Goal: Browse casually: Explore the website without a specific task or goal

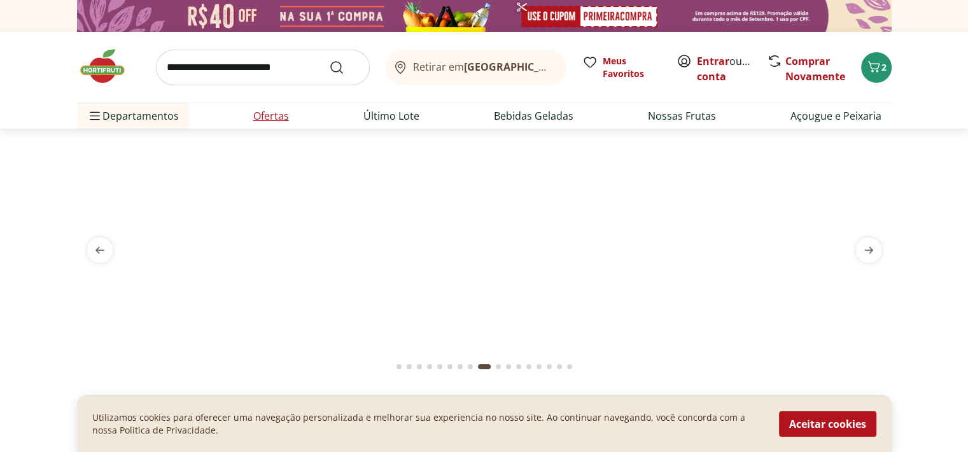
click at [286, 115] on link "Ofertas" at bounding box center [271, 115] width 36 height 15
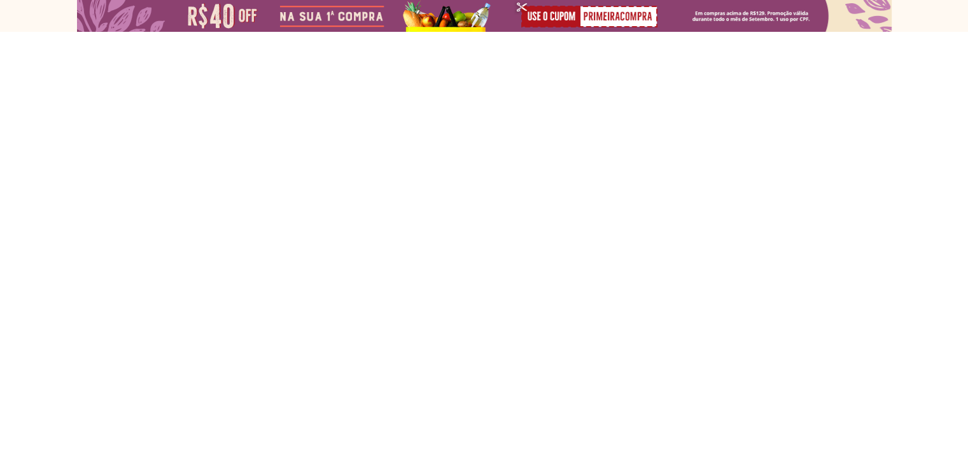
select select "**********"
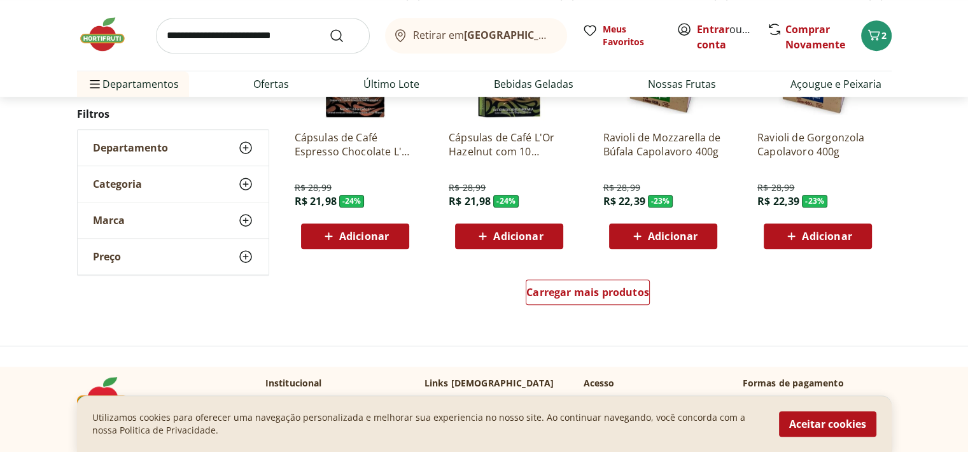
scroll to position [789, 0]
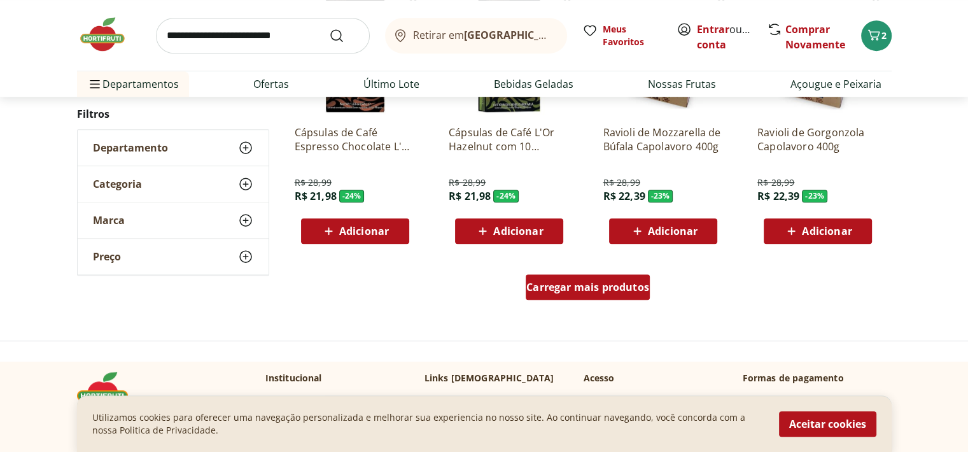
click at [578, 287] on span "Carregar mais produtos" at bounding box center [587, 287] width 123 height 10
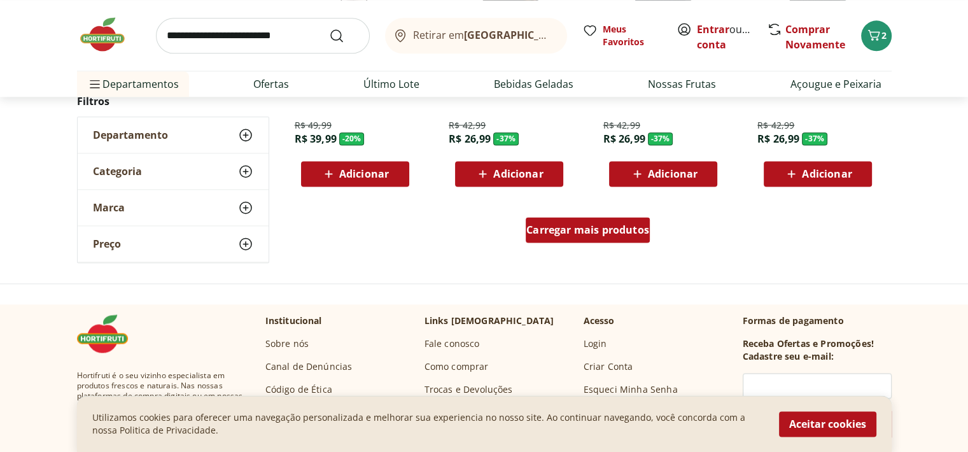
scroll to position [1707, 0]
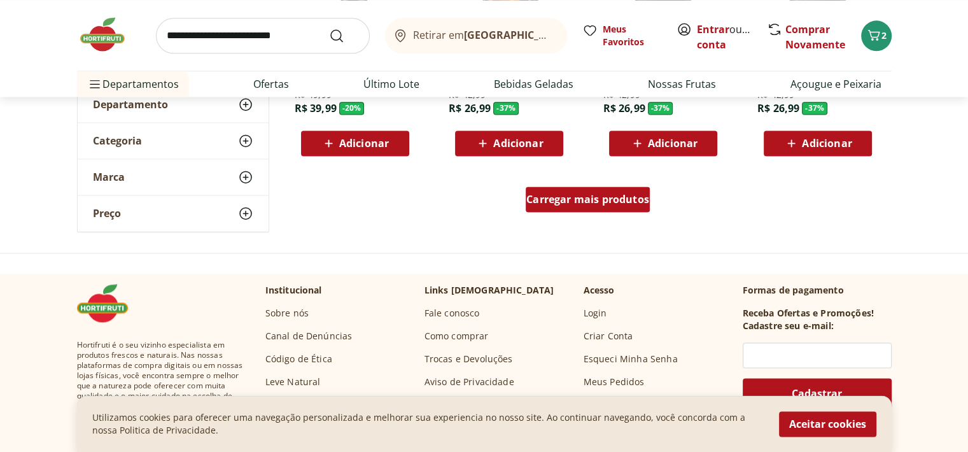
click at [607, 194] on span "Carregar mais produtos" at bounding box center [587, 199] width 123 height 10
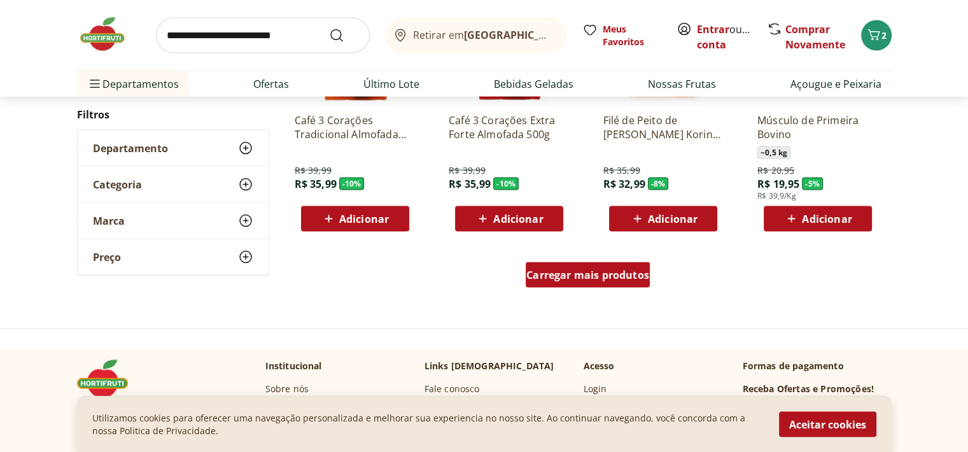
scroll to position [2461, 0]
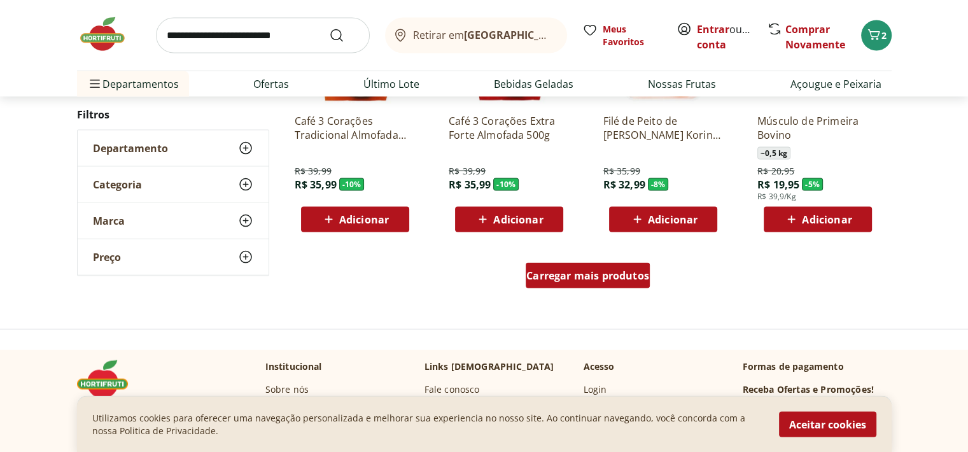
click at [598, 271] on span "Carregar mais produtos" at bounding box center [587, 276] width 123 height 10
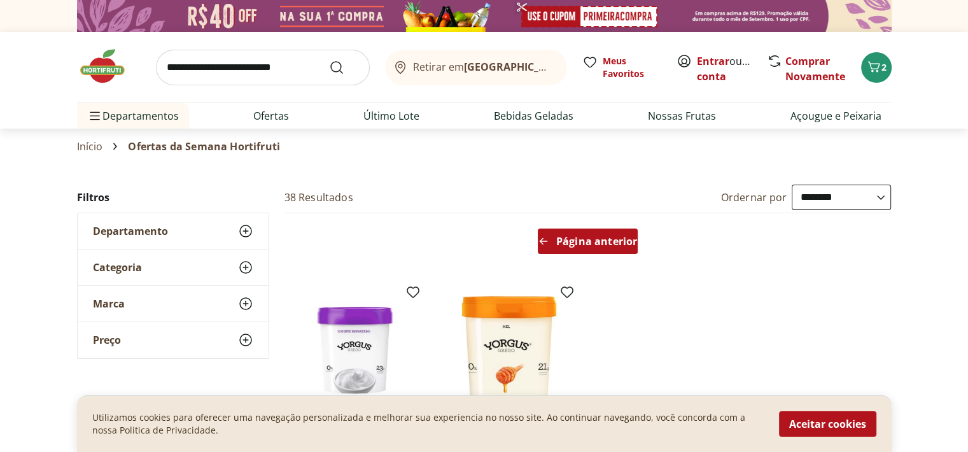
click at [593, 241] on span "Página anterior" at bounding box center [596, 241] width 81 height 10
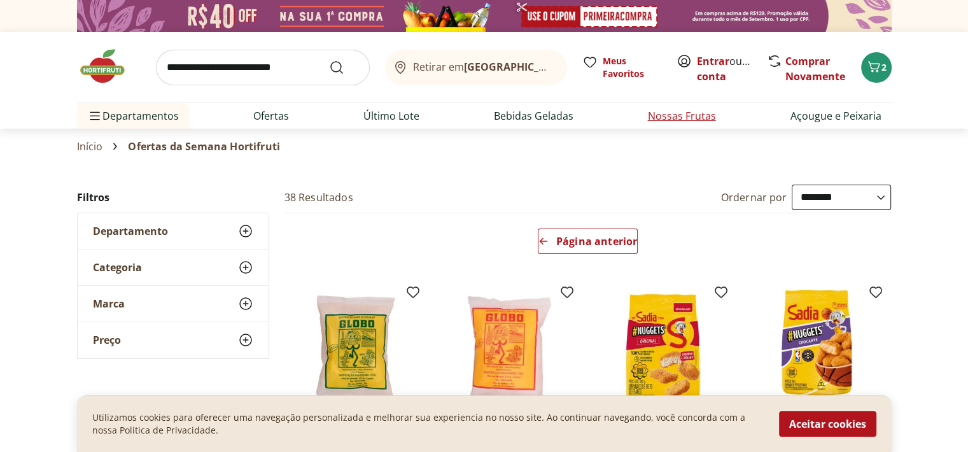
click at [650, 117] on link "Nossas Frutas" at bounding box center [682, 115] width 68 height 15
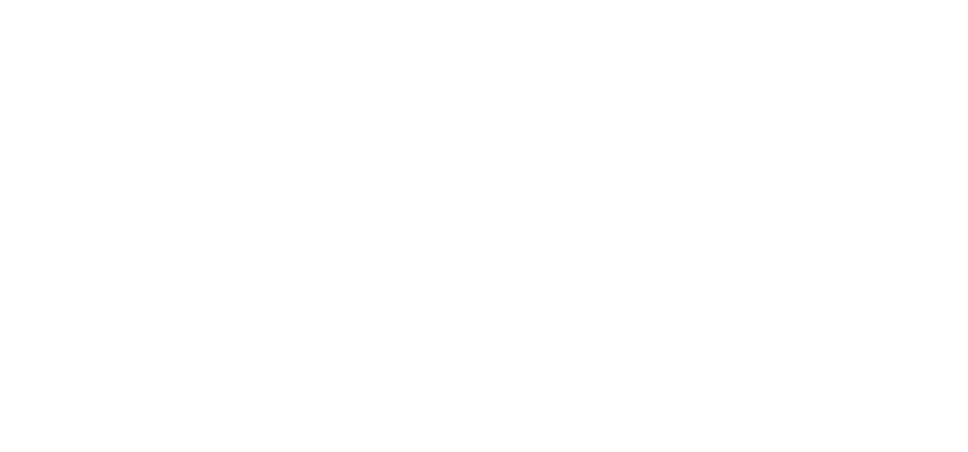
select select "**********"
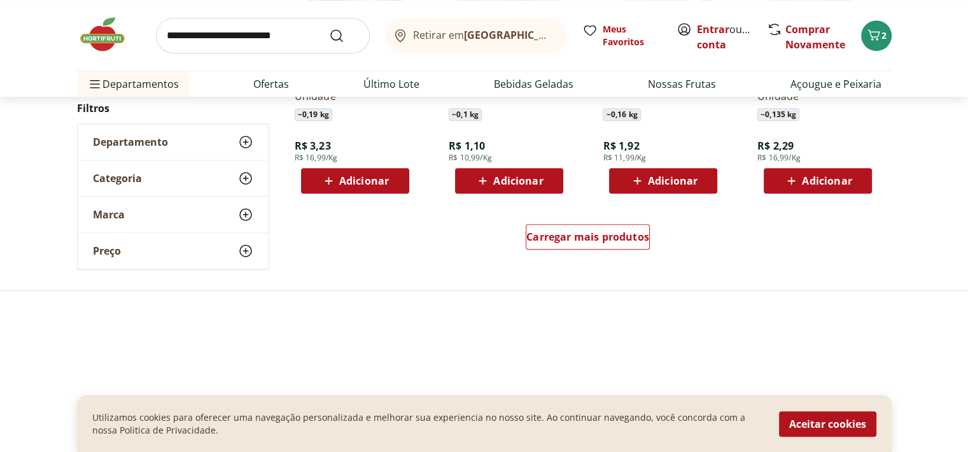
scroll to position [840, 0]
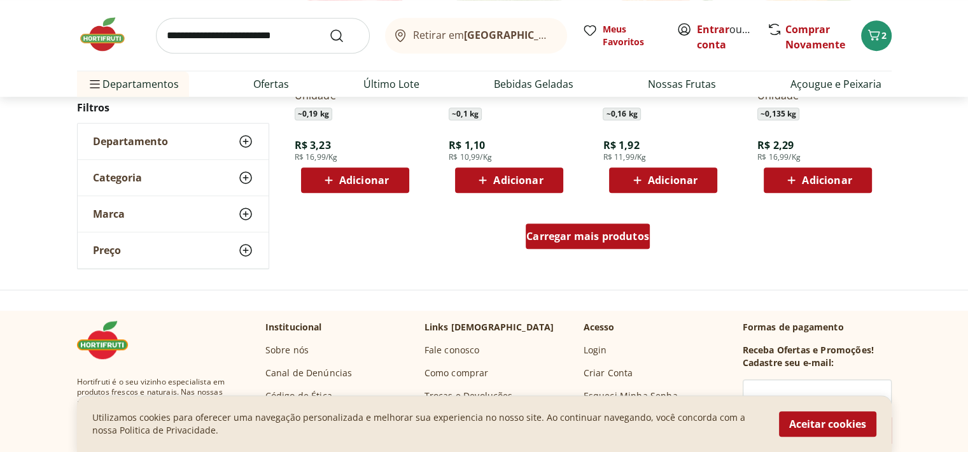
click at [570, 239] on span "Carregar mais produtos" at bounding box center [587, 236] width 123 height 10
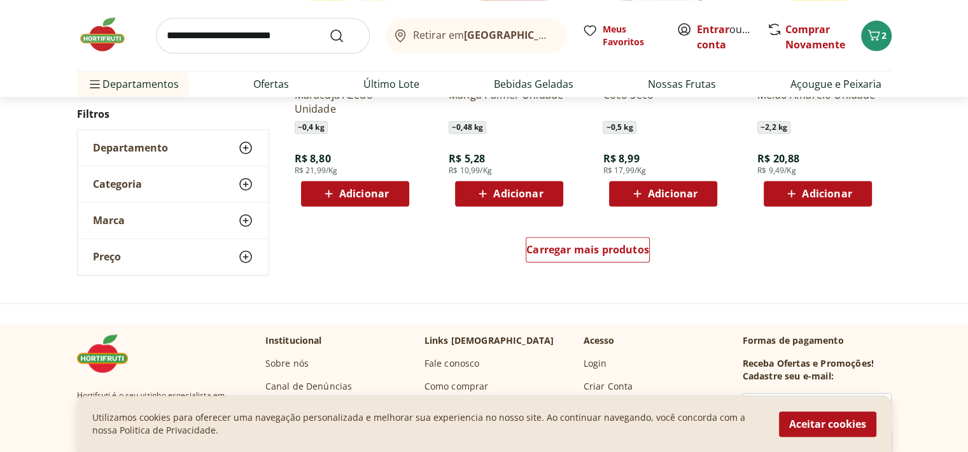
scroll to position [1662, 0]
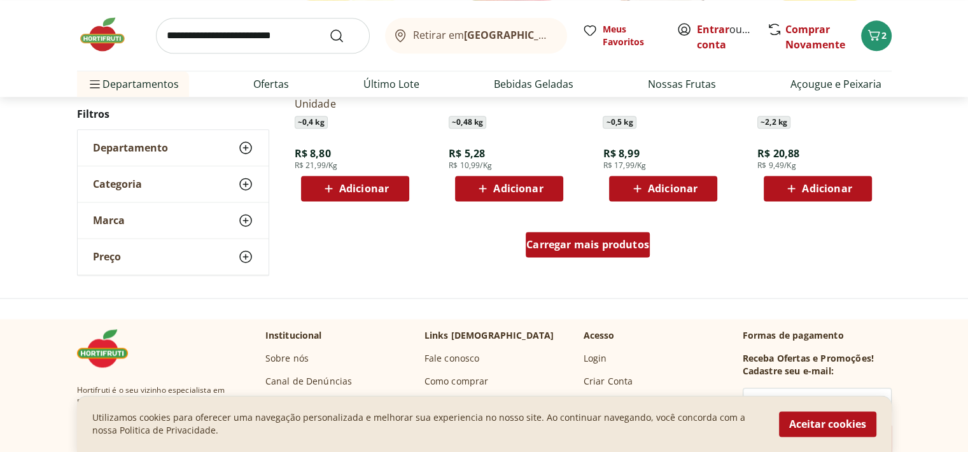
click at [599, 239] on span "Carregar mais produtos" at bounding box center [587, 244] width 123 height 10
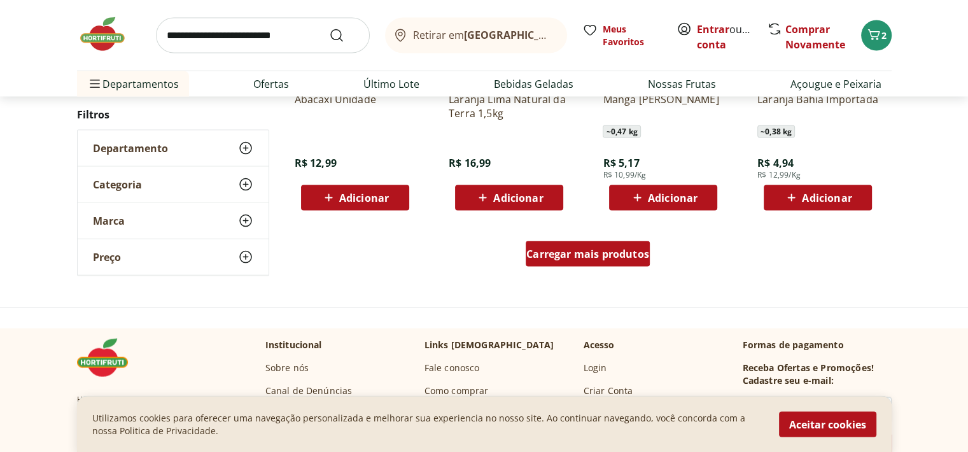
scroll to position [2485, 0]
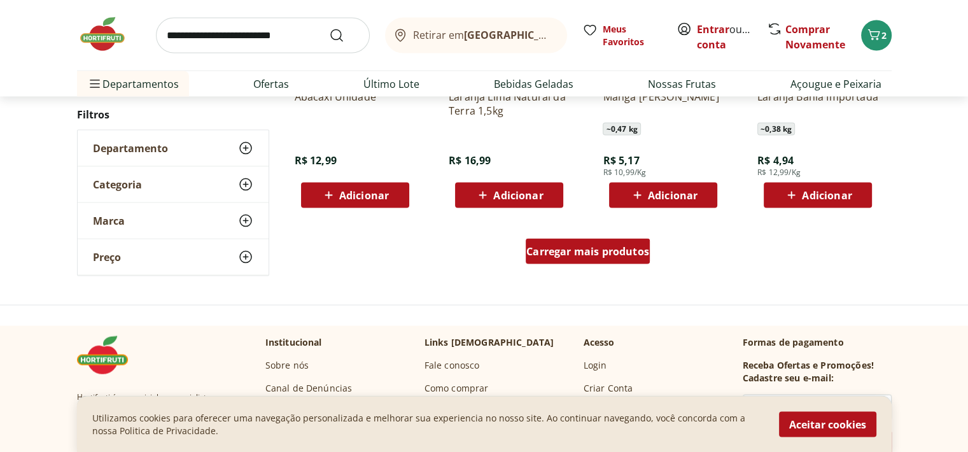
click at [599, 239] on div "Carregar mais produtos" at bounding box center [588, 251] width 124 height 25
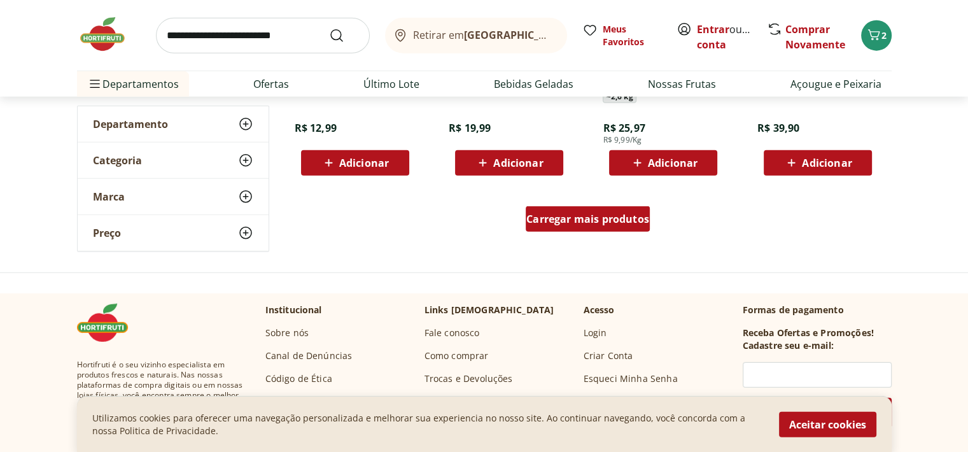
scroll to position [3358, 0]
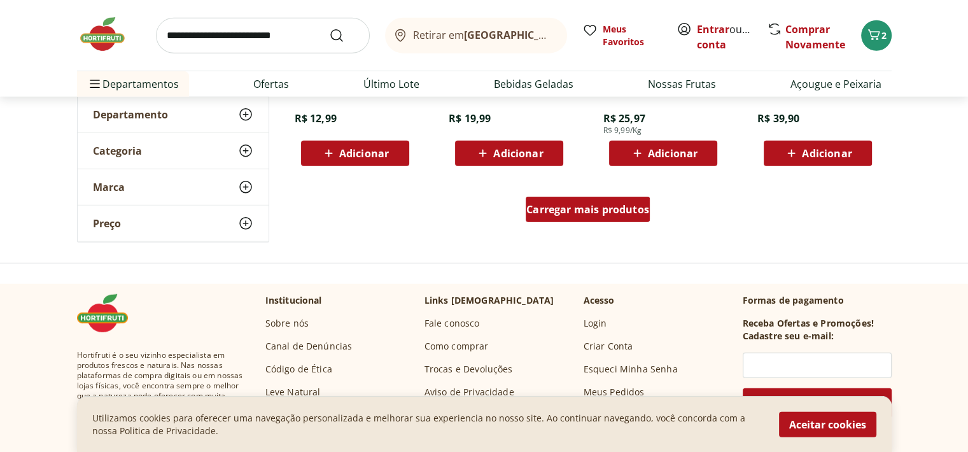
click at [614, 213] on span "Carregar mais produtos" at bounding box center [587, 209] width 123 height 10
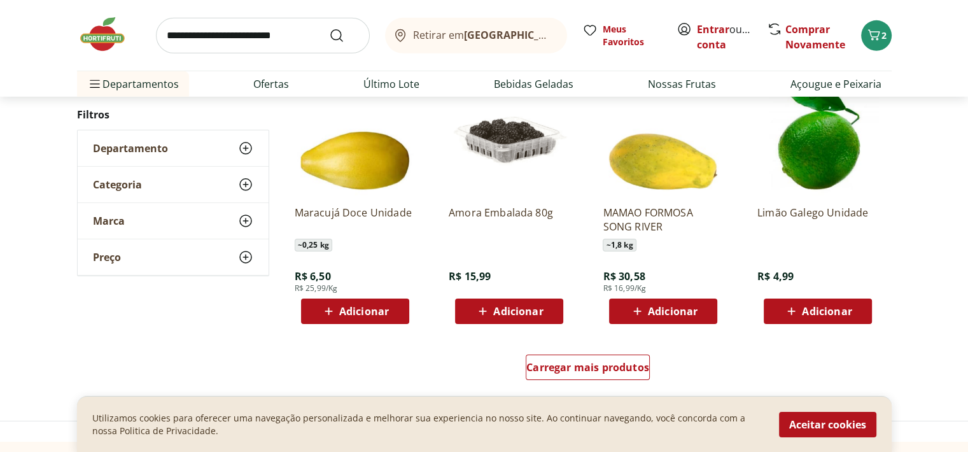
scroll to position [4029, 0]
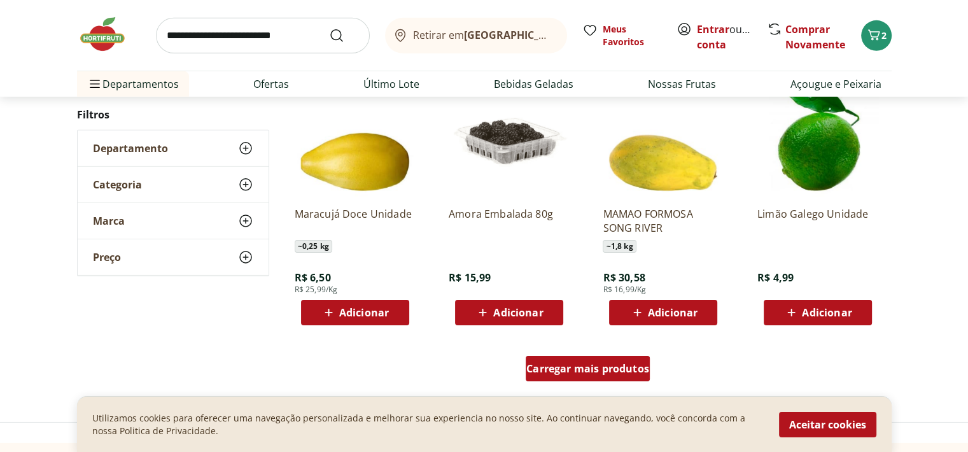
click at [586, 385] on link "Carregar mais produtos" at bounding box center [588, 371] width 124 height 31
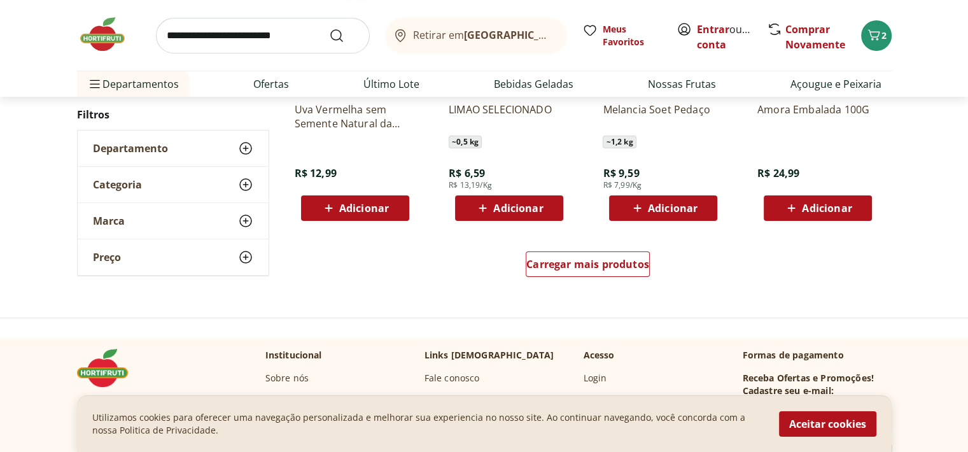
scroll to position [4975, 0]
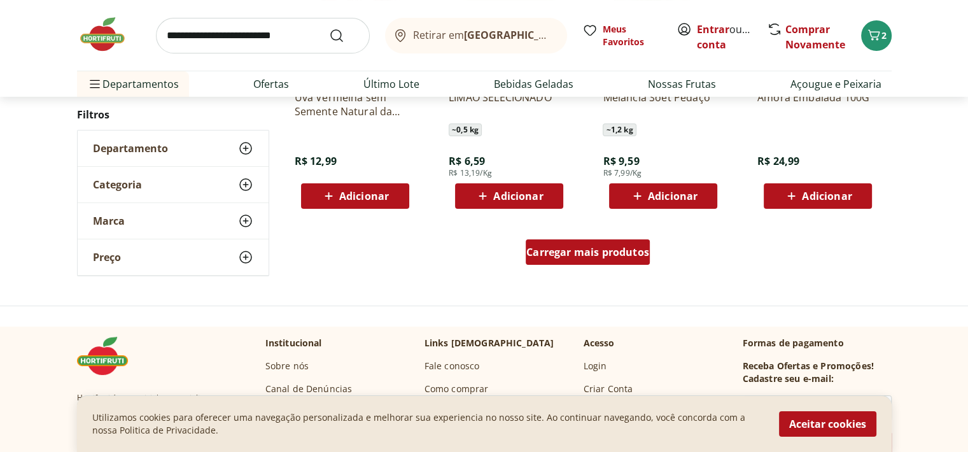
click at [560, 241] on div "Carregar mais produtos" at bounding box center [588, 251] width 124 height 25
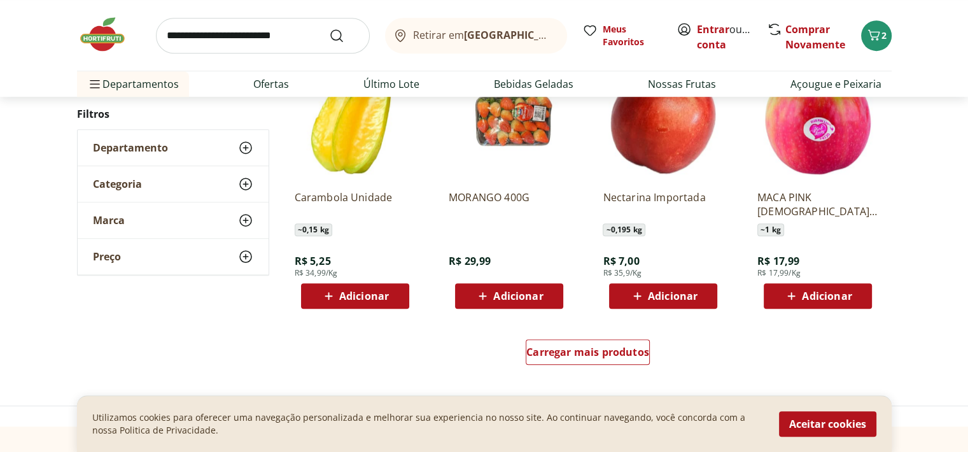
scroll to position [5705, 0]
click at [565, 347] on span "Carregar mais produtos" at bounding box center [587, 352] width 123 height 10
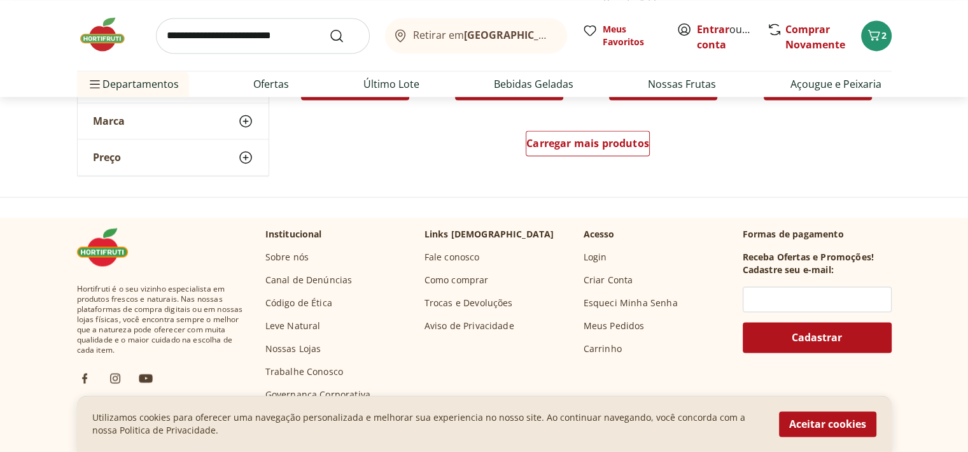
scroll to position [6743, 0]
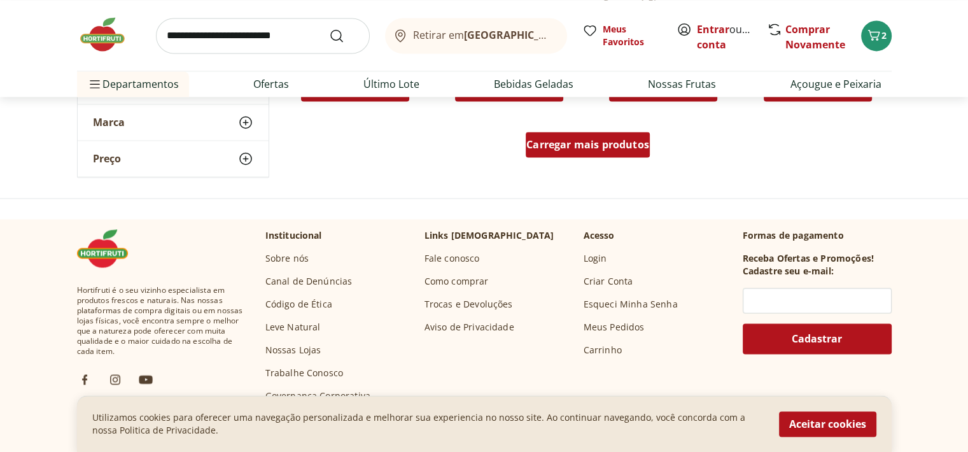
click at [565, 145] on span "Carregar mais produtos" at bounding box center [587, 144] width 123 height 10
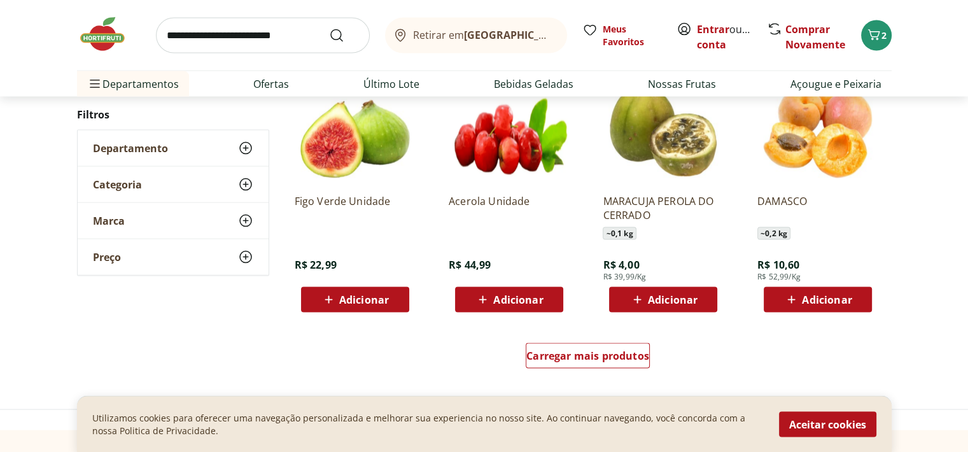
scroll to position [7469, 0]
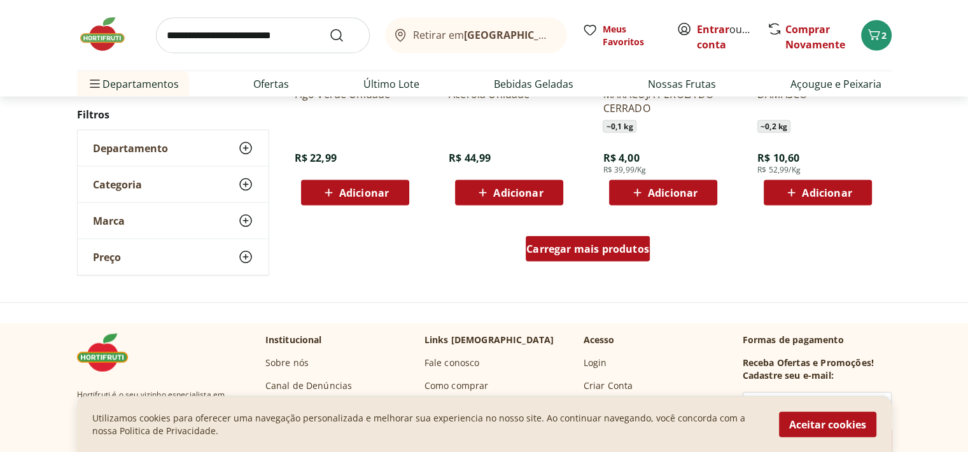
click at [572, 254] on span "Carregar mais produtos" at bounding box center [587, 249] width 123 height 10
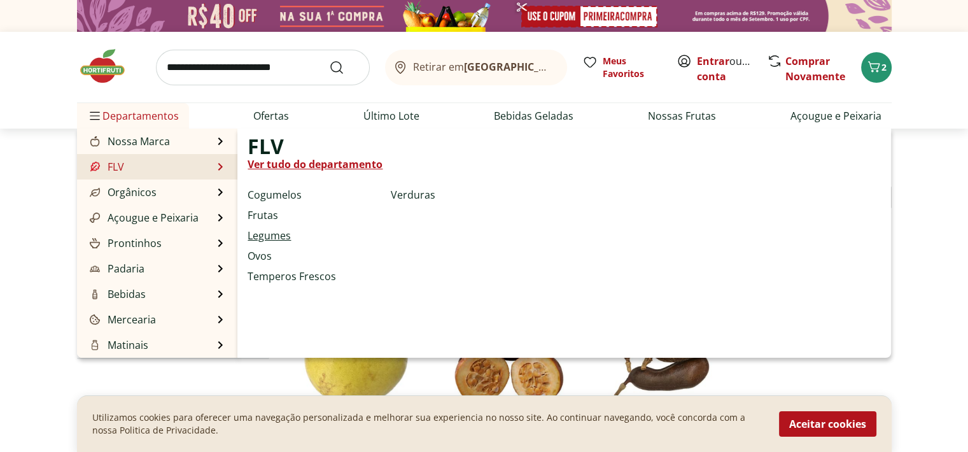
click at [279, 232] on link "Legumes" at bounding box center [269, 235] width 43 height 15
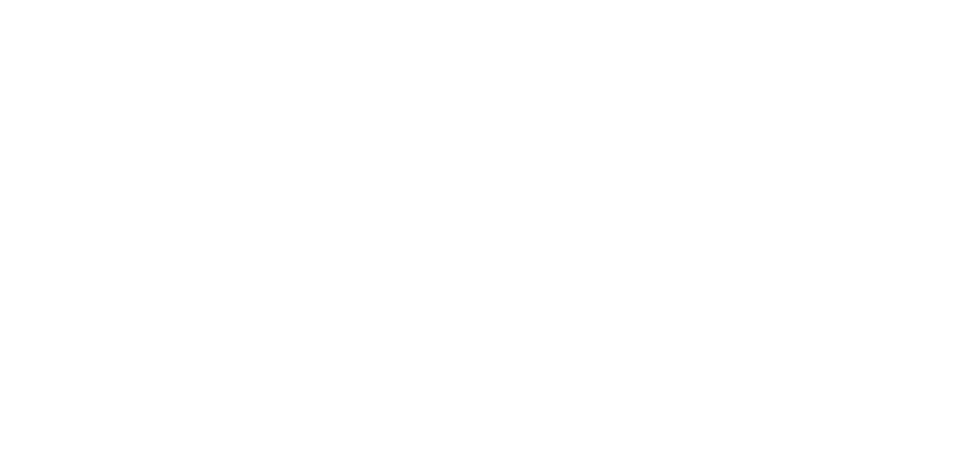
select select "**********"
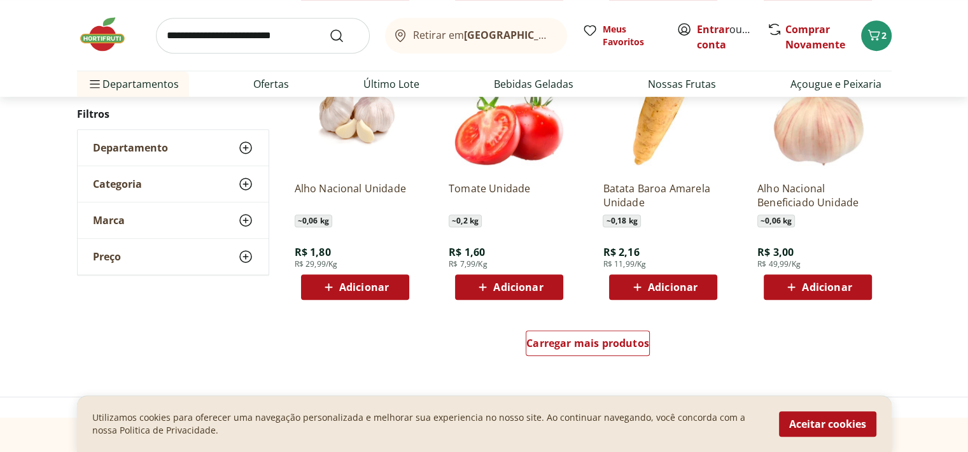
scroll to position [946, 0]
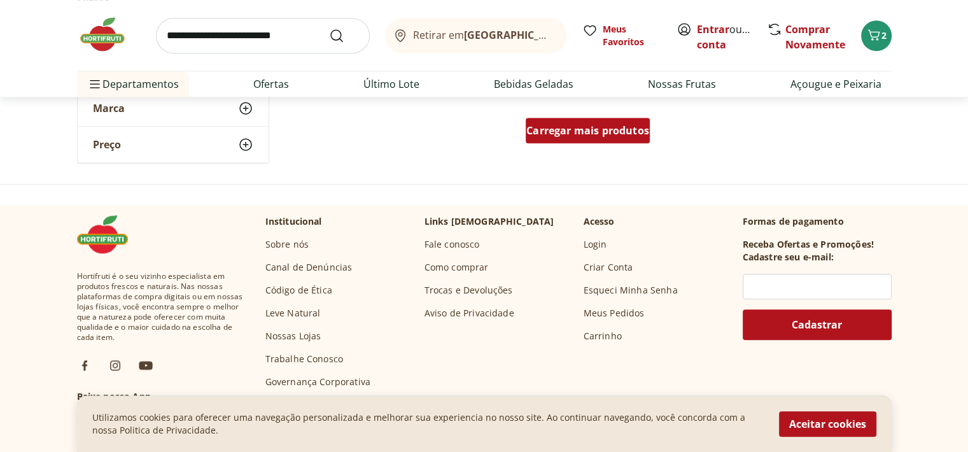
click at [609, 136] on span "Carregar mais produtos" at bounding box center [587, 130] width 123 height 10
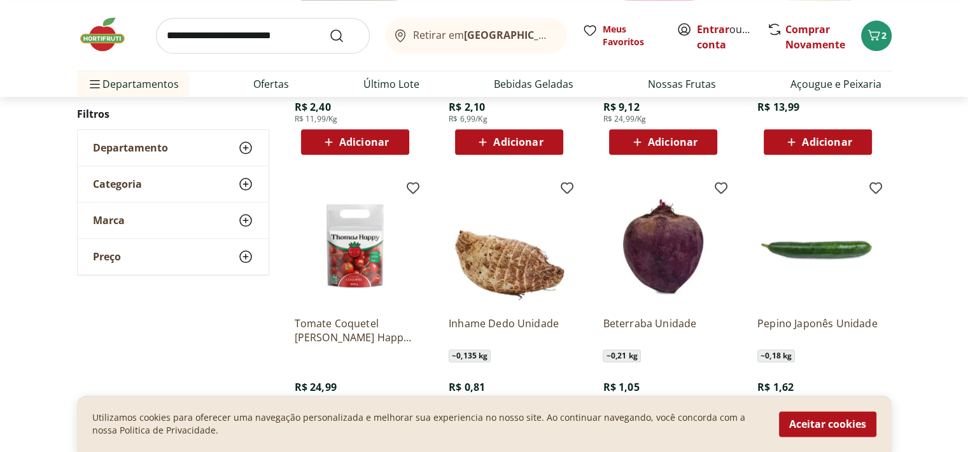
scroll to position [1675, 0]
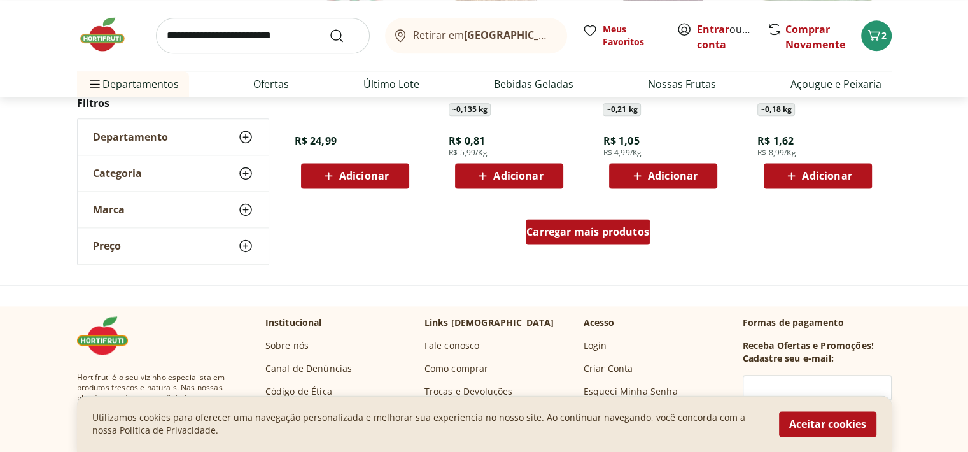
click at [579, 235] on span "Carregar mais produtos" at bounding box center [587, 232] width 123 height 10
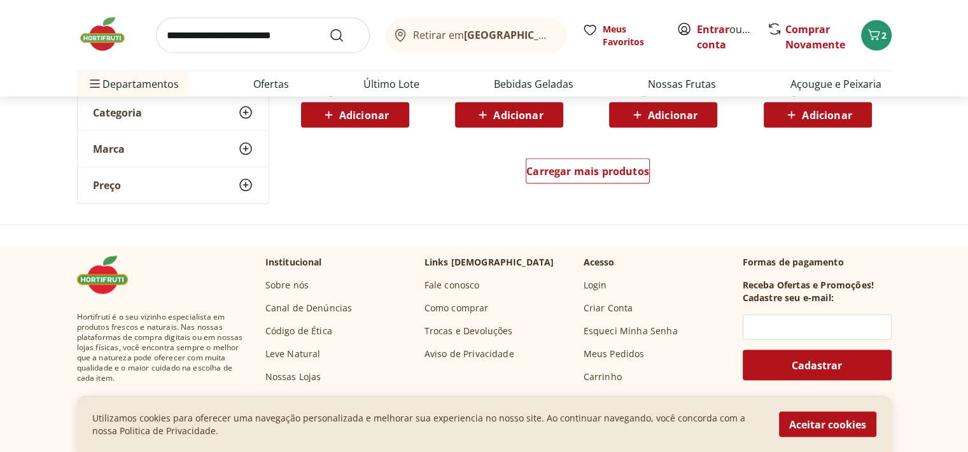
scroll to position [2564, 0]
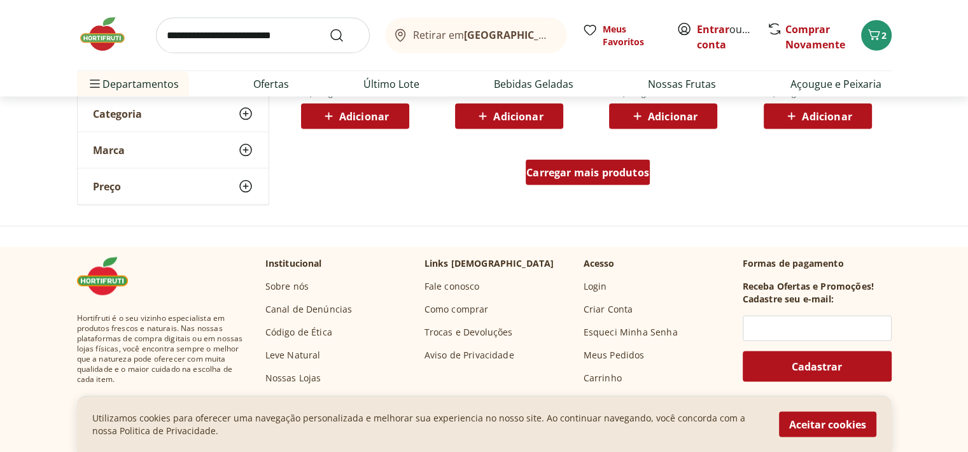
click at [560, 182] on div "Carregar mais produtos" at bounding box center [588, 172] width 124 height 25
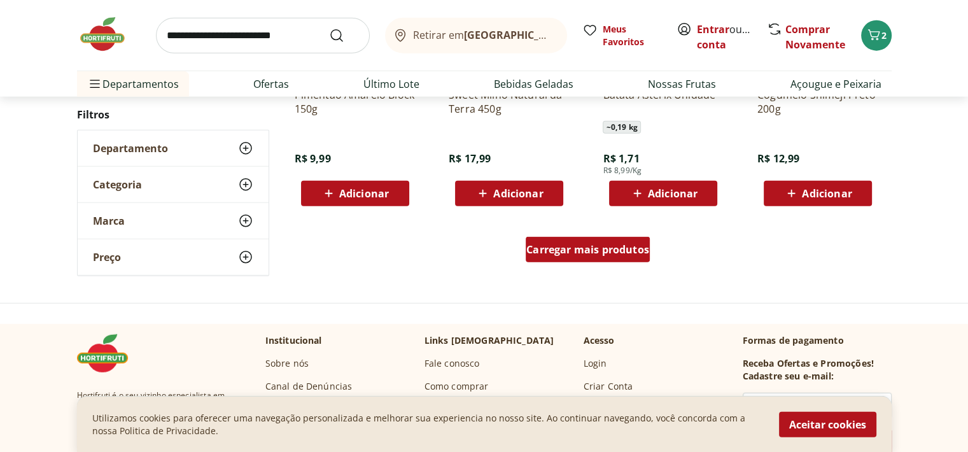
scroll to position [3317, 0]
click at [567, 248] on span "Carregar mais produtos" at bounding box center [587, 250] width 123 height 10
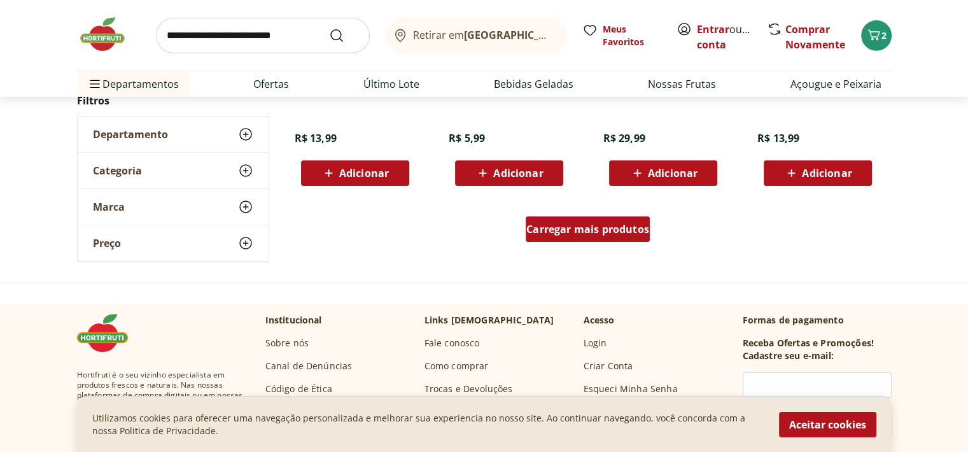
scroll to position [4178, 0]
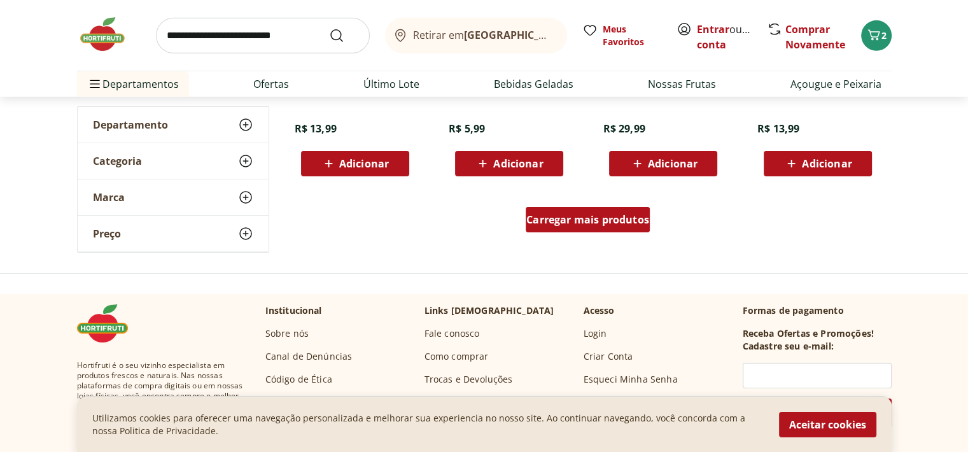
click at [601, 215] on span "Carregar mais produtos" at bounding box center [587, 220] width 123 height 10
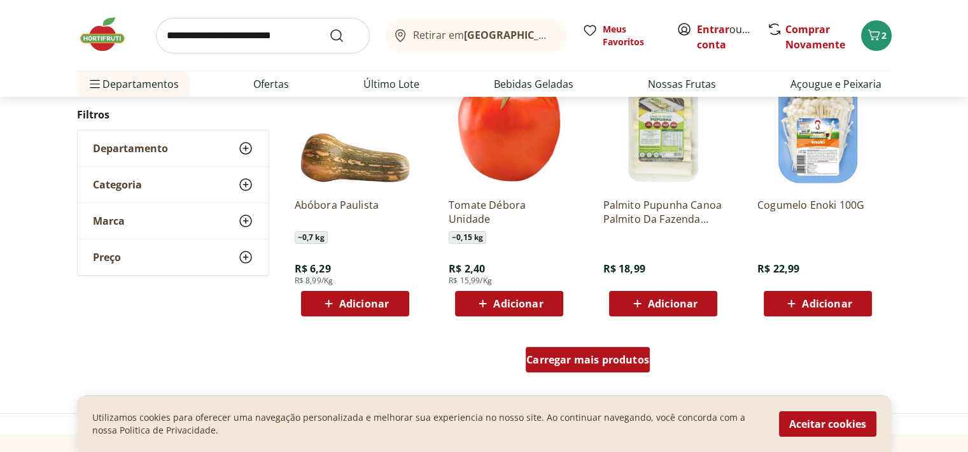
scroll to position [4892, 0]
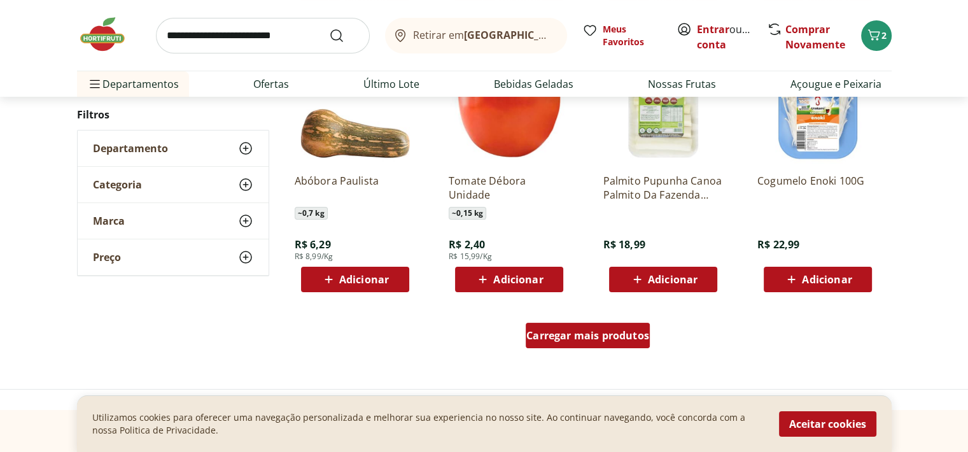
click at [623, 341] on span "Carregar mais produtos" at bounding box center [587, 335] width 123 height 10
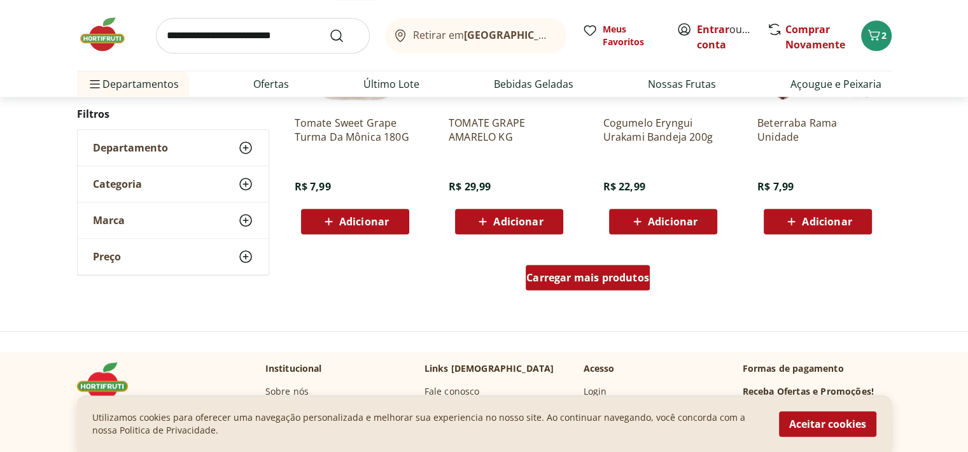
scroll to position [5801, 0]
